Goal: Task Accomplishment & Management: Manage account settings

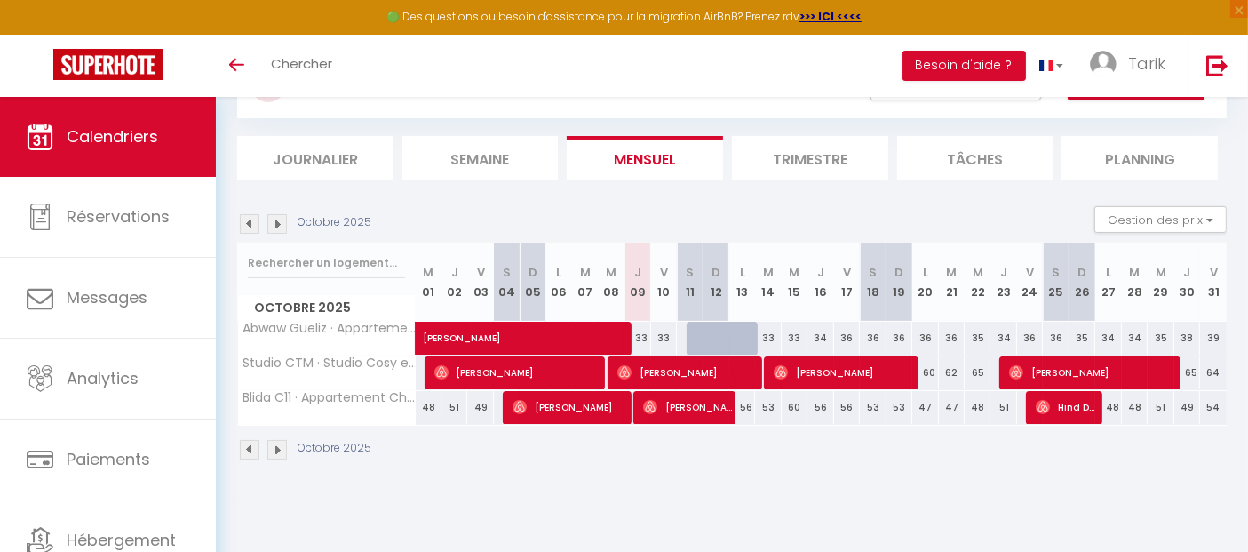
scroll to position [48, 0]
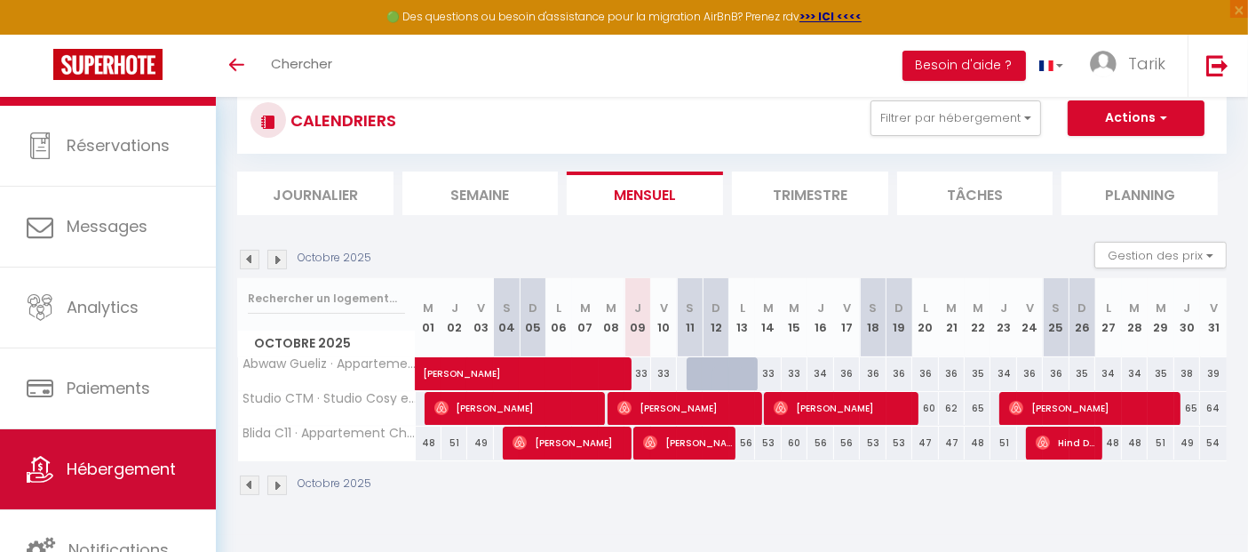
click at [144, 478] on span "Hébergement" at bounding box center [121, 468] width 109 height 22
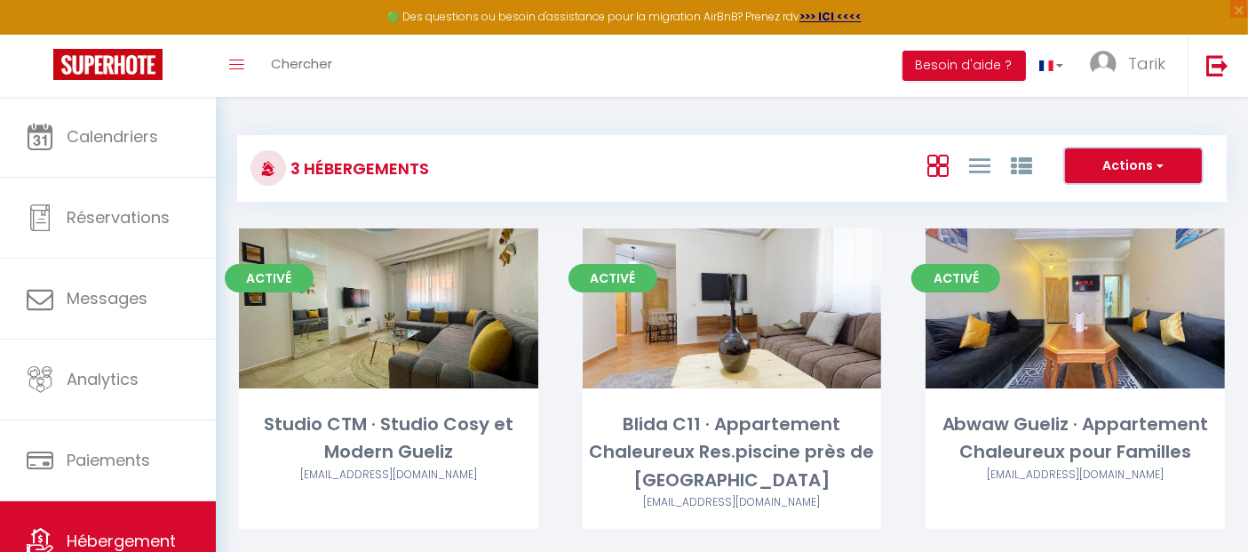
click at [1165, 163] on button "Actions" at bounding box center [1133, 166] width 137 height 36
drag, startPoint x: 1058, startPoint y: 105, endPoint x: 1011, endPoint y: 125, distance: 51.3
click at [1011, 125] on div "3 Hébergements Actions Créer un Hébergement Nouveau groupe Initialiser les appa…" at bounding box center [732, 345] width 1032 height 497
click at [1011, 125] on div "3 Hébergements Actions Créer un Hébergement Nouveau groupe Initialiser les appa…" at bounding box center [732, 160] width 990 height 84
click at [1131, 79] on link "Tarik" at bounding box center [1132, 66] width 111 height 62
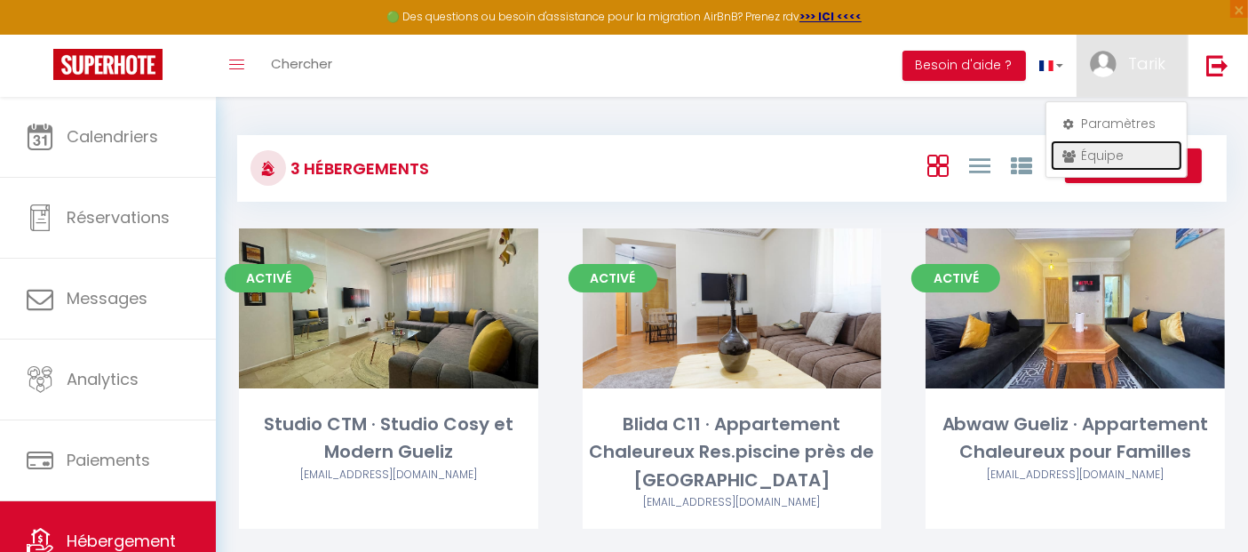
click at [1099, 159] on link "Équipe" at bounding box center [1116, 155] width 131 height 30
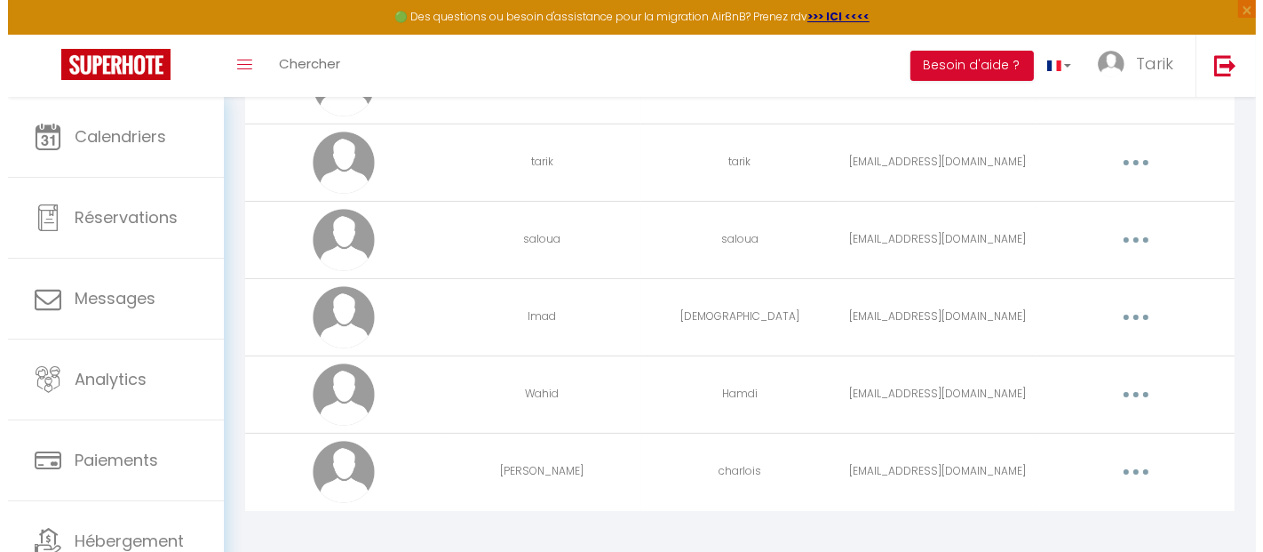
scroll to position [212, 0]
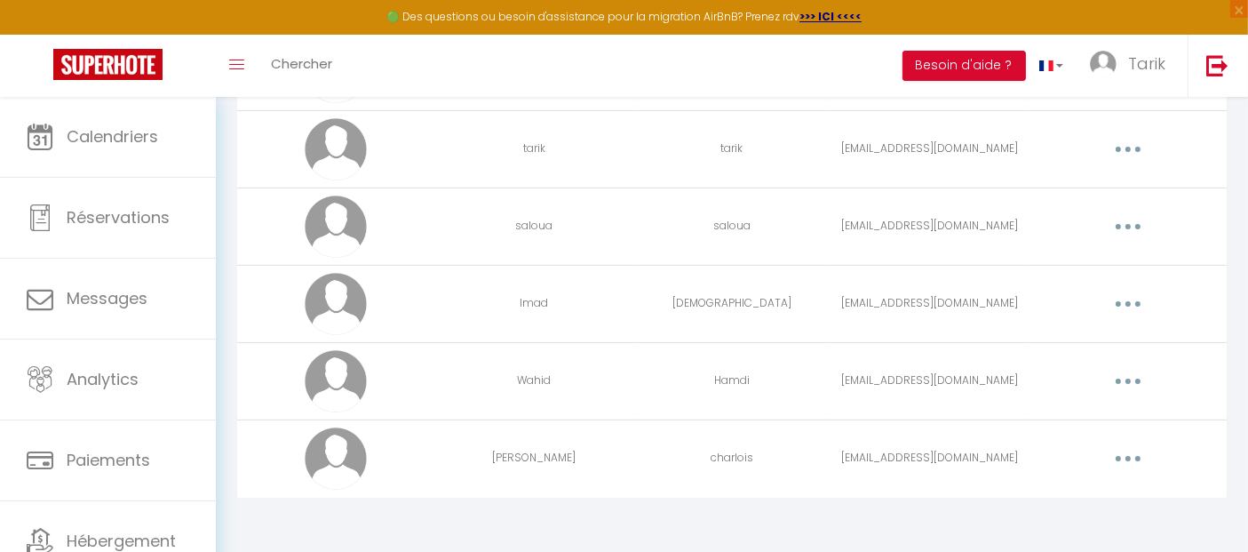
click at [1135, 458] on button "button" at bounding box center [1128, 458] width 50 height 28
click at [1053, 529] on link "Supprimer" at bounding box center [1081, 531] width 131 height 30
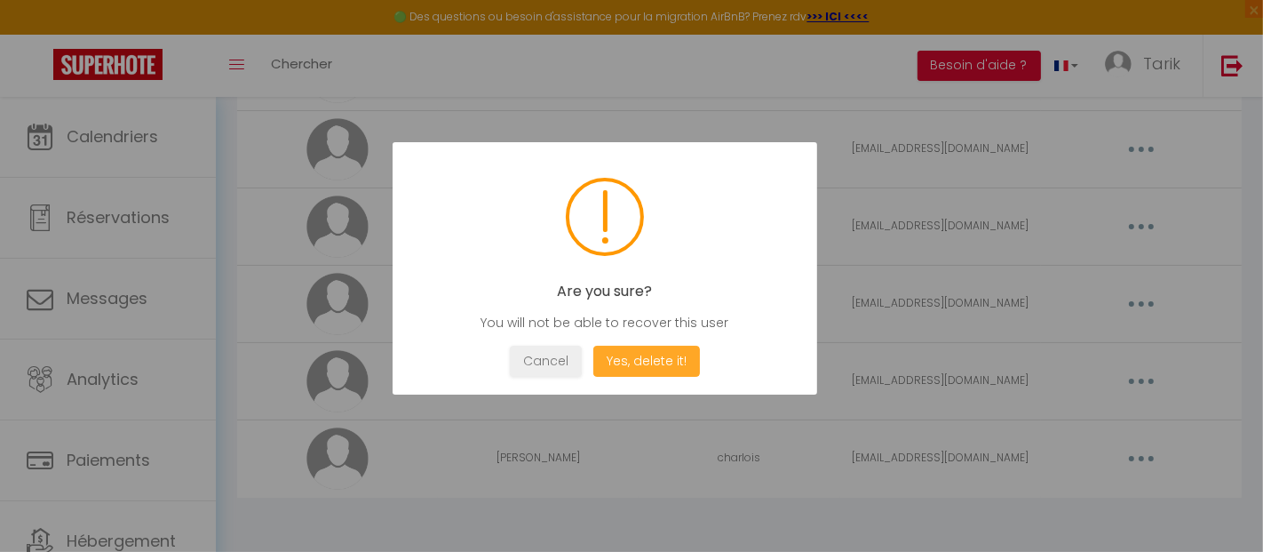
click at [648, 365] on button "Yes, delete it!" at bounding box center [646, 361] width 107 height 31
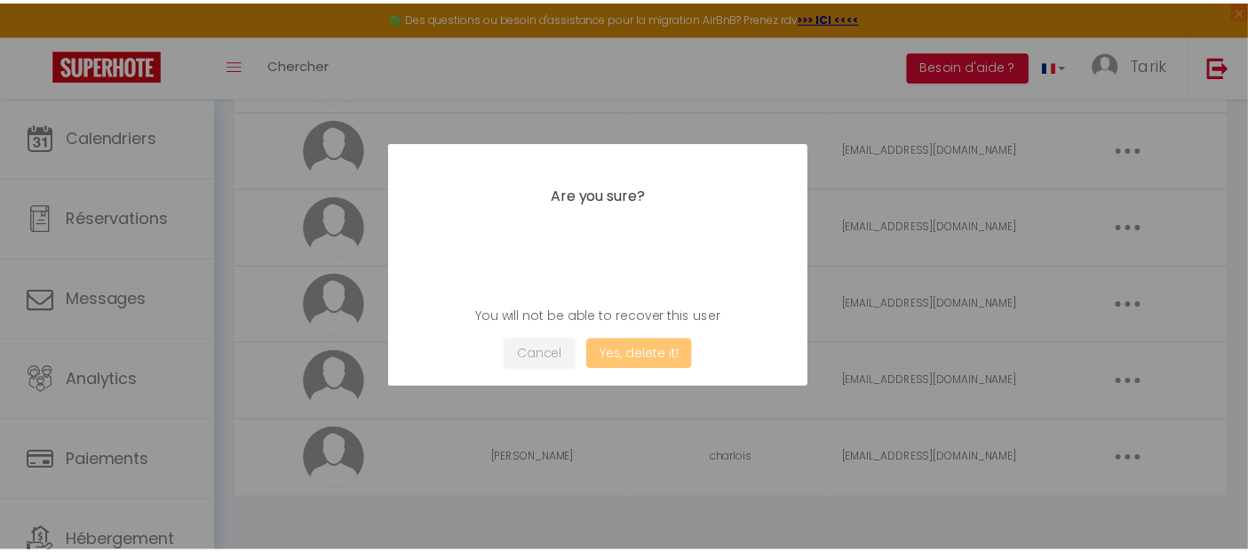
scroll to position [135, 0]
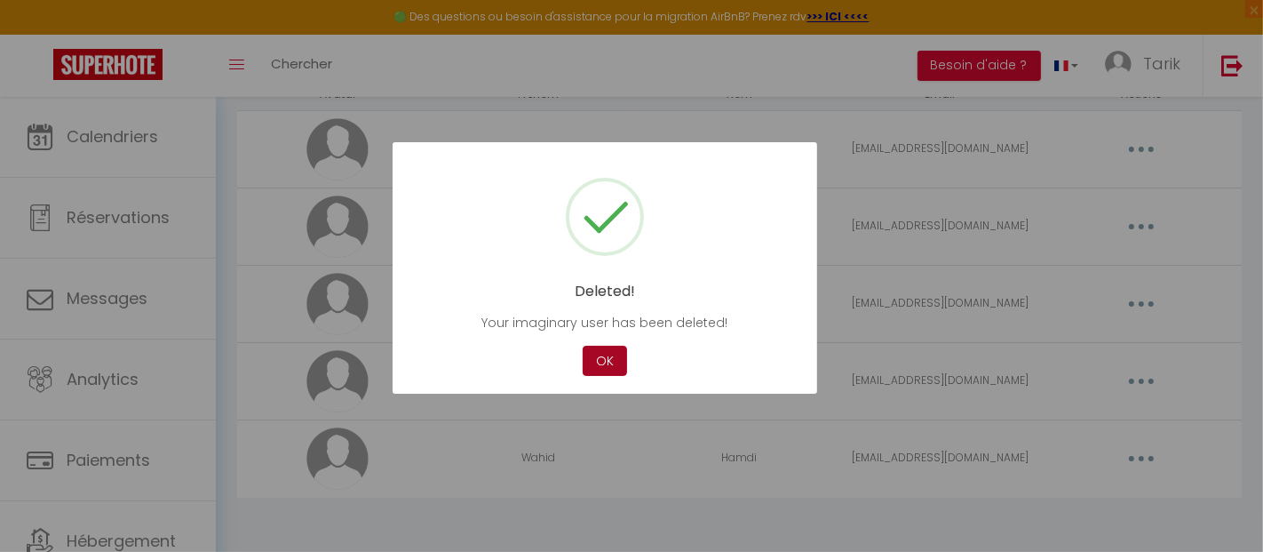
click at [607, 365] on button "OK" at bounding box center [605, 361] width 44 height 31
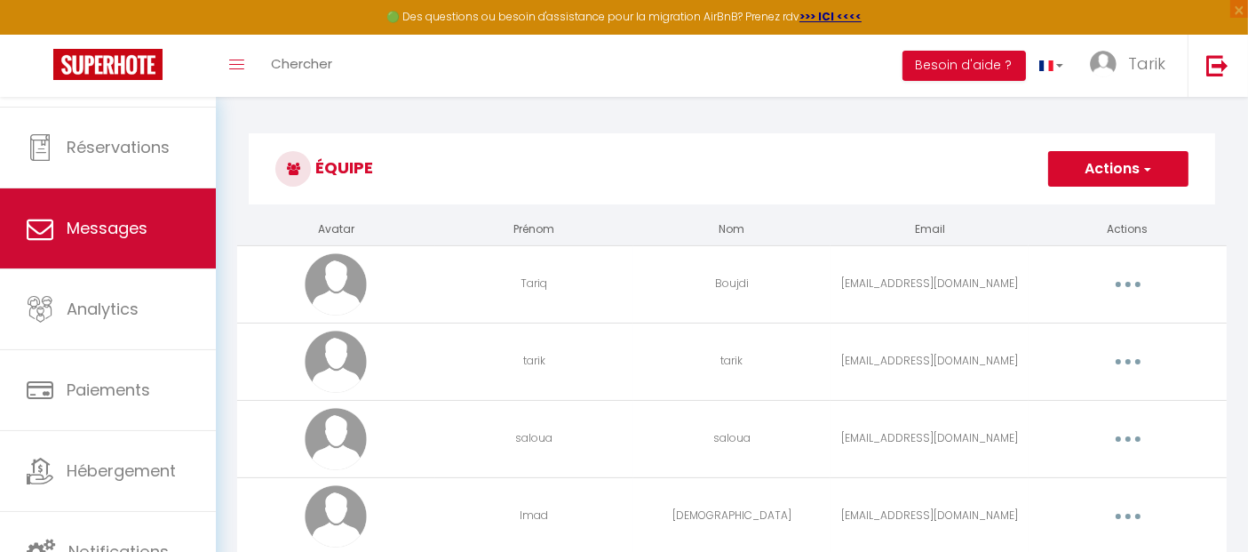
scroll to position [71, 0]
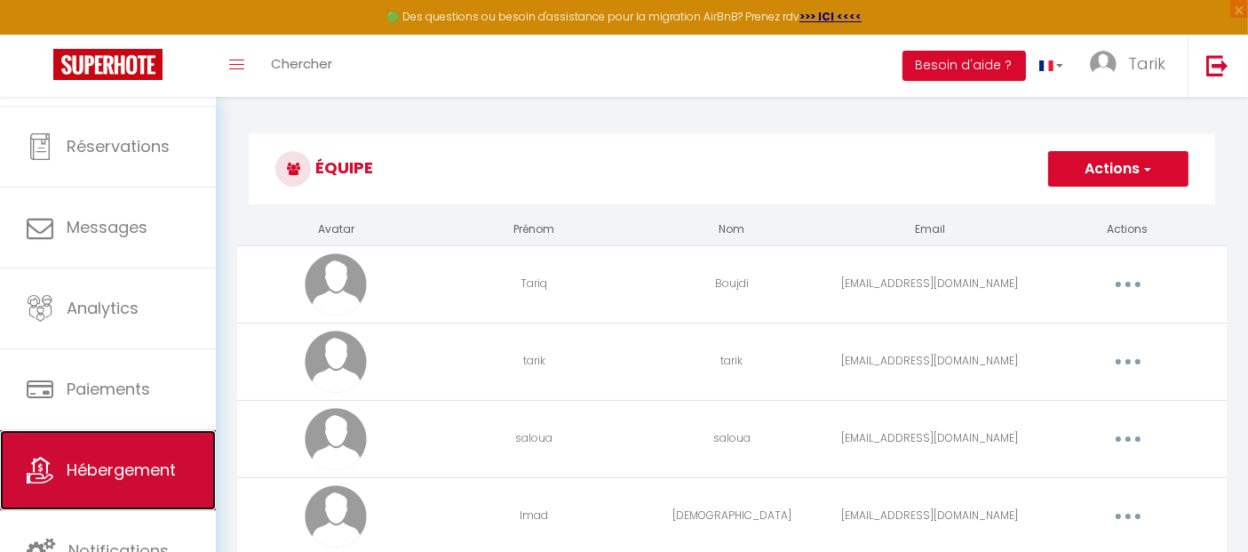
click at [123, 459] on span "Hébergement" at bounding box center [121, 469] width 109 height 22
